Goal: Task Accomplishment & Management: Manage account settings

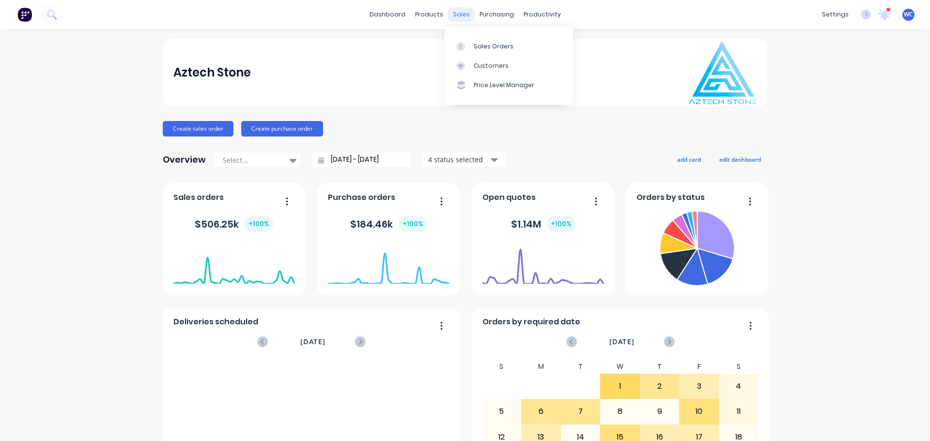
click at [466, 12] on div "sales" at bounding box center [461, 14] width 27 height 15
click at [478, 40] on link "Sales Orders" at bounding box center [509, 45] width 128 height 19
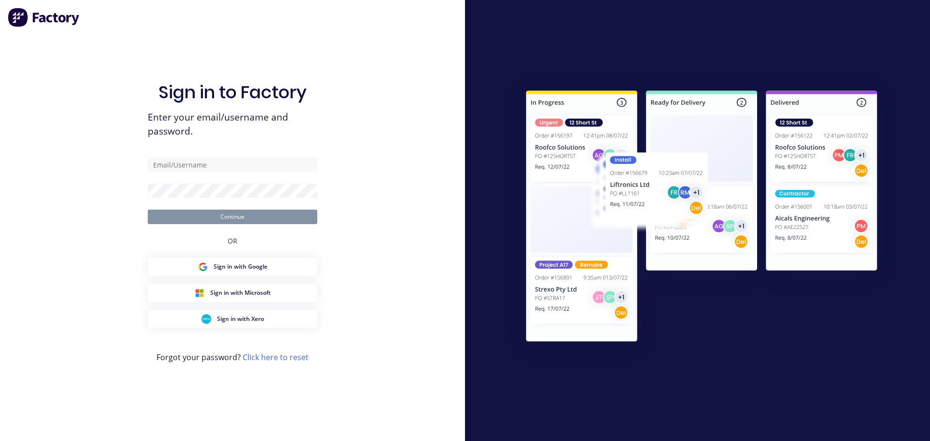
type input "[PERSON_NAME][EMAIL_ADDRESS][DOMAIN_NAME]"
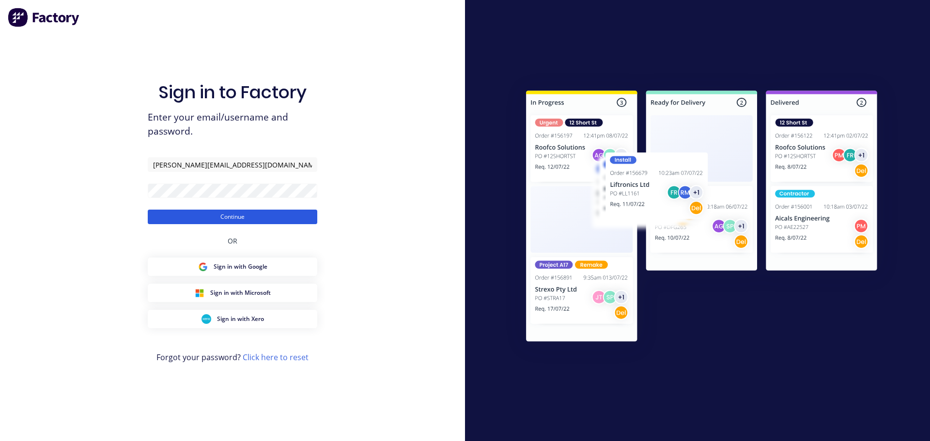
click at [232, 214] on button "Continue" at bounding box center [233, 217] width 170 height 15
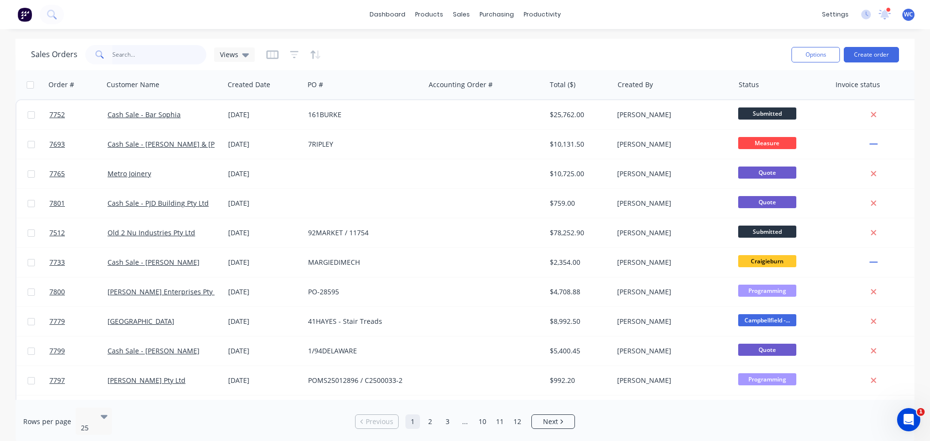
click at [143, 53] on input "text" at bounding box center [159, 54] width 94 height 19
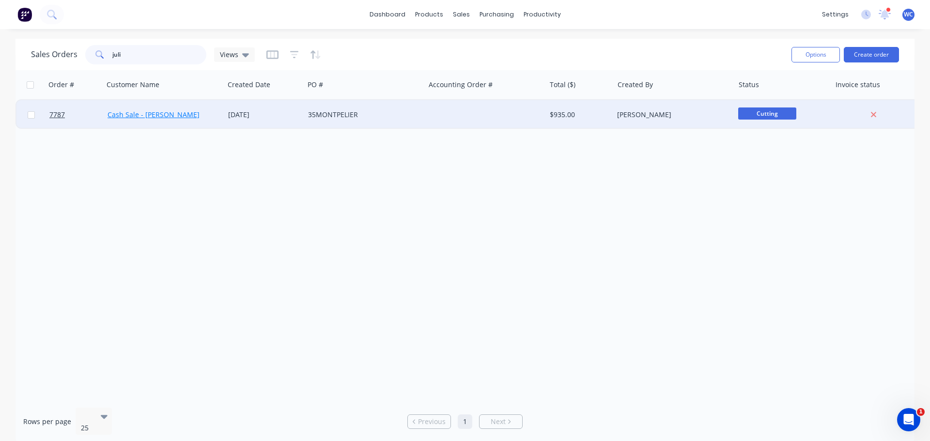
type input "juli"
click at [149, 112] on link "Cash Sale - [PERSON_NAME]" at bounding box center [154, 114] width 92 height 9
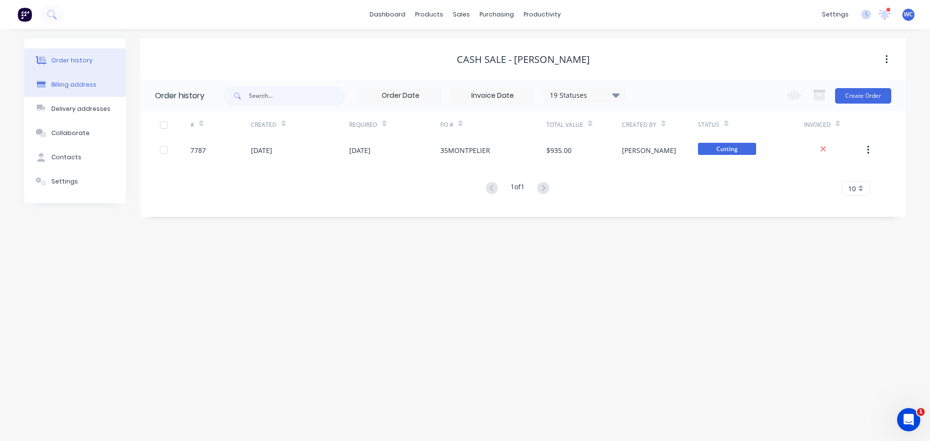
click at [81, 83] on div "Billing address" at bounding box center [73, 84] width 45 height 9
select select "AU"
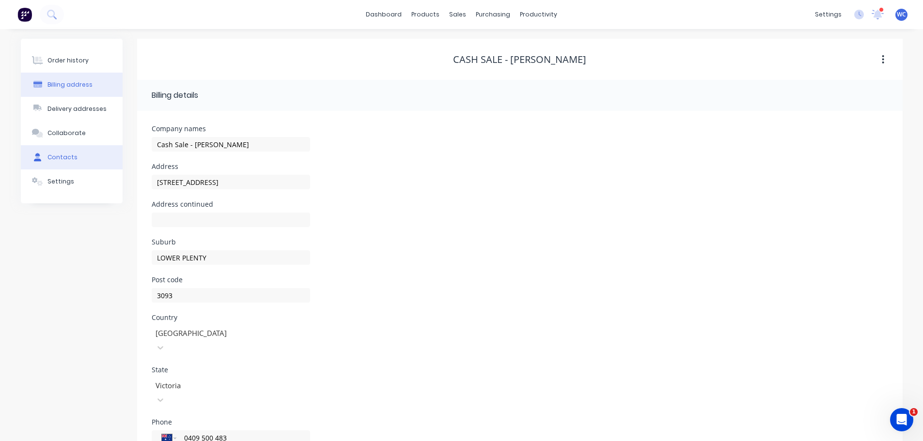
click at [71, 156] on div "Contacts" at bounding box center [62, 157] width 30 height 9
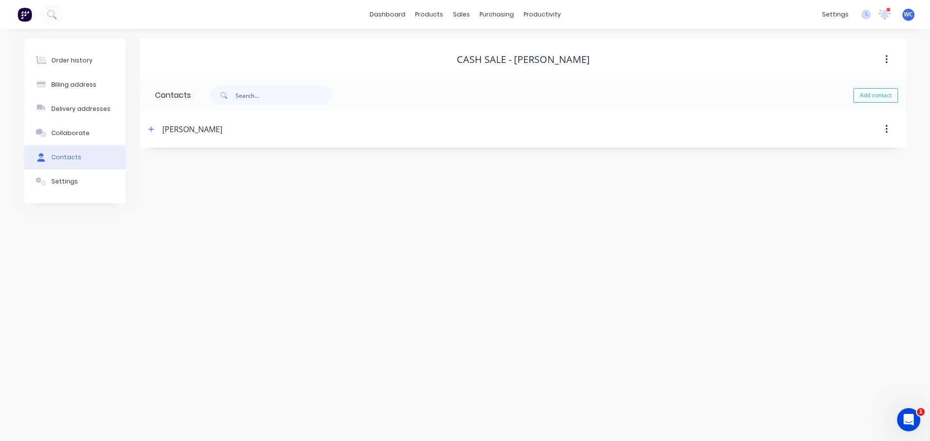
click at [891, 128] on button "button" at bounding box center [886, 129] width 23 height 17
click at [178, 128] on div "[PERSON_NAME]" at bounding box center [192, 129] width 60 height 12
click at [189, 129] on div "[PERSON_NAME]" at bounding box center [192, 129] width 60 height 12
drag, startPoint x: 189, startPoint y: 129, endPoint x: 182, endPoint y: 132, distance: 7.8
click at [182, 132] on div "[PERSON_NAME]" at bounding box center [192, 129] width 60 height 12
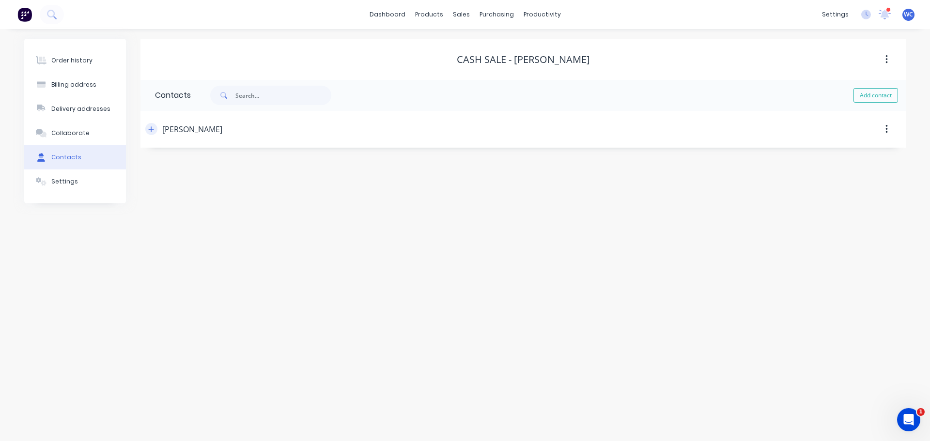
click at [150, 128] on icon "button" at bounding box center [151, 129] width 6 height 7
click at [178, 202] on input "text" at bounding box center [234, 204] width 158 height 15
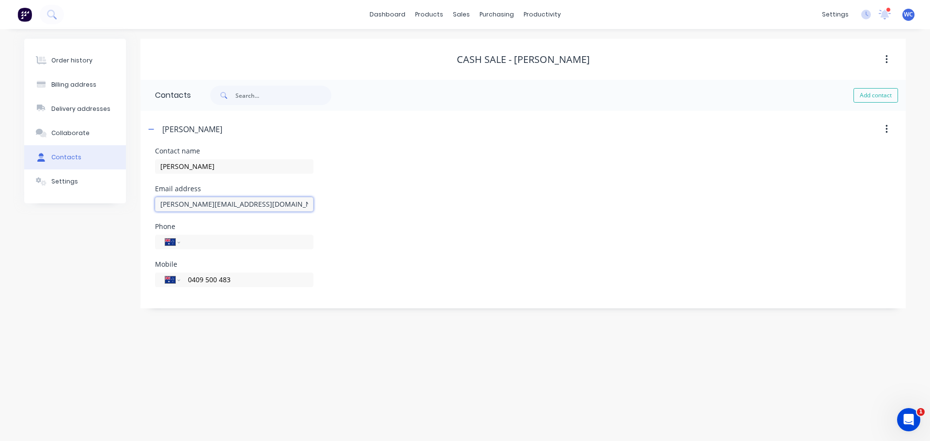
type input "[PERSON_NAME][EMAIL_ADDRESS][DOMAIN_NAME]"
click at [423, 224] on div "Phone International [GEOGRAPHIC_DATA] [GEOGRAPHIC_DATA] [GEOGRAPHIC_DATA] [GEOG…" at bounding box center [523, 242] width 736 height 38
click at [889, 129] on button "button" at bounding box center [886, 129] width 23 height 17
click at [554, 221] on div "Email address [PERSON_NAME][EMAIL_ADDRESS][DOMAIN_NAME]" at bounding box center [523, 204] width 736 height 38
click at [70, 59] on div "Order history" at bounding box center [71, 60] width 41 height 9
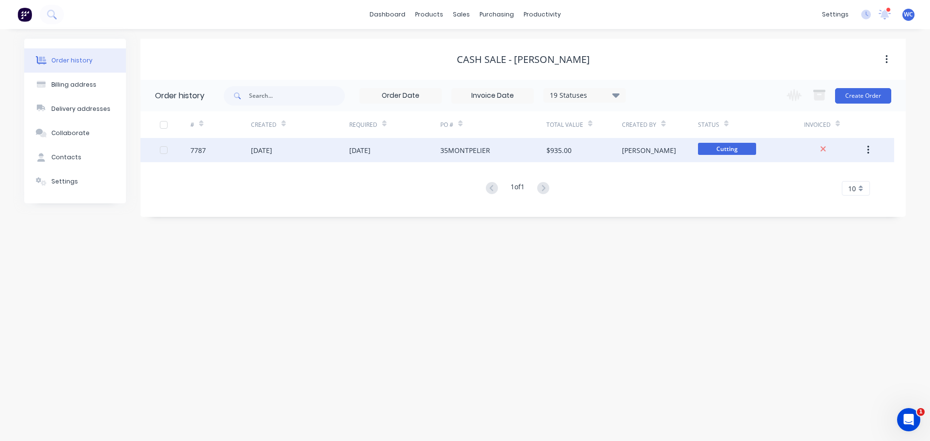
click at [599, 150] on div "$935.00" at bounding box center [584, 150] width 76 height 24
